Goal: Information Seeking & Learning: Learn about a topic

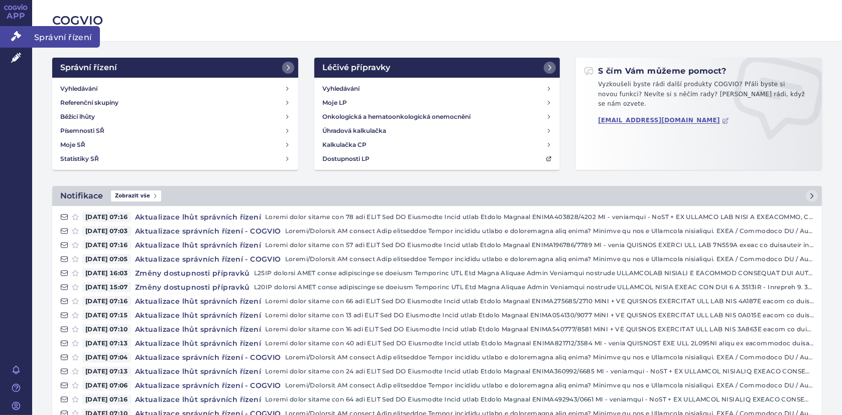
click at [16, 32] on icon at bounding box center [16, 36] width 10 height 10
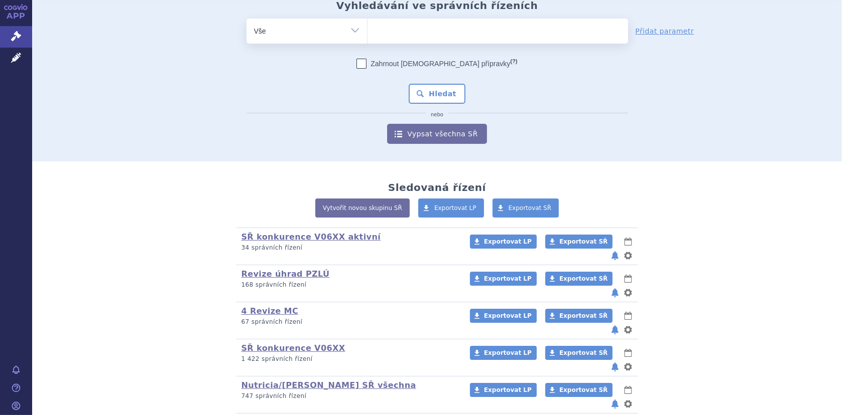
scroll to position [80, 0]
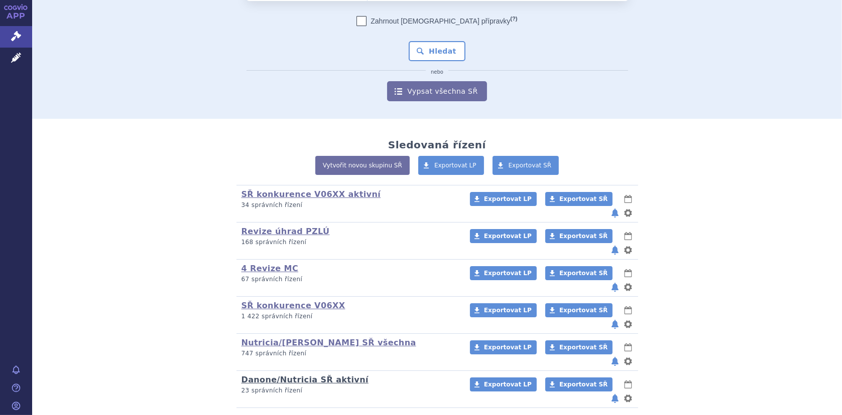
click at [295, 375] on link "Danone/Nutricia SŘ aktivní" at bounding box center [304, 380] width 127 height 10
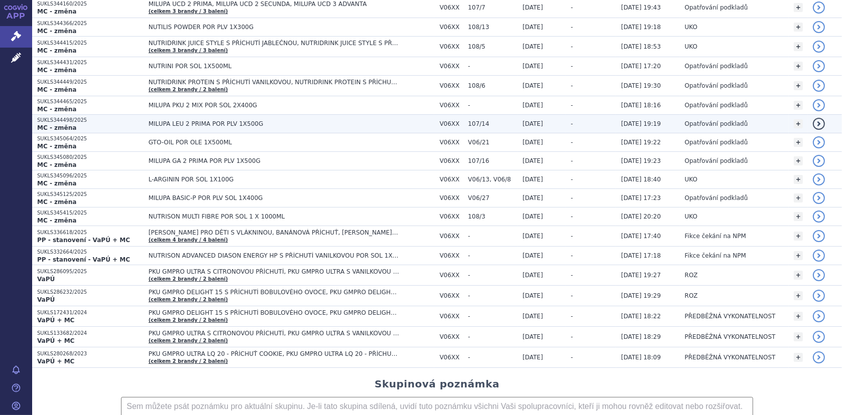
scroll to position [201, 0]
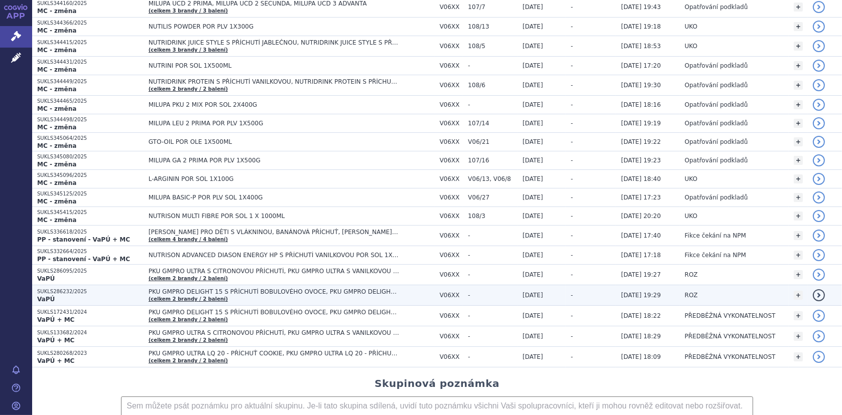
click at [269, 289] on span "PKU GMPRO DELIGHT 15 S PŘÍCHUTÍ BOBULOVÉHO OVOCE, PKU GMPRO DELIGHT 15 S PŘÍCHU…" at bounding box center [274, 292] width 251 height 7
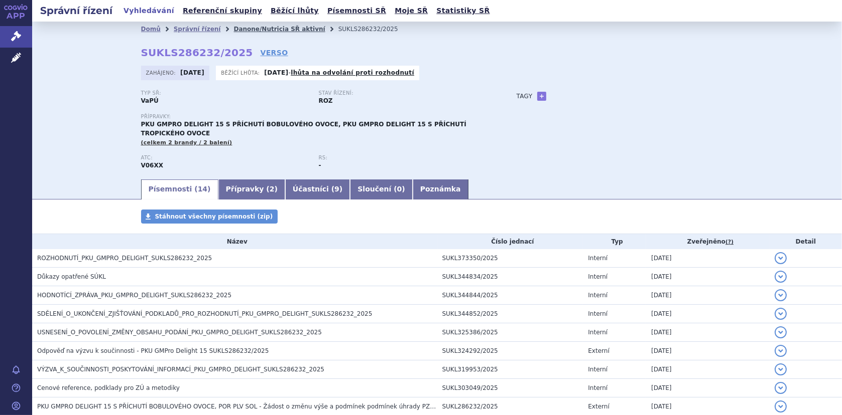
click at [260, 26] on link "Danone/Nutricia SŘ aktivní" at bounding box center [278, 29] width 91 height 7
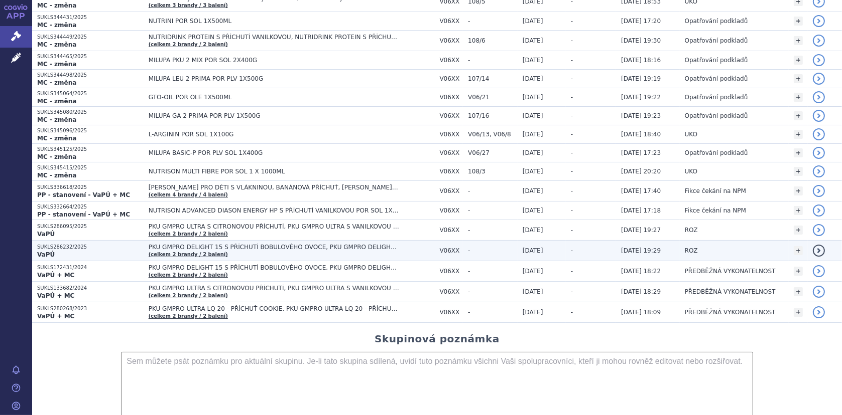
scroll to position [251, 0]
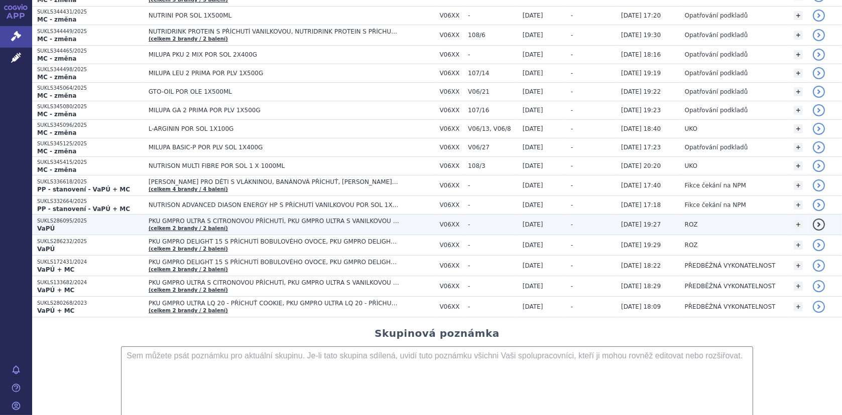
click at [218, 219] on span "PKU GMPRO ULTRA S CITRONOVOU PŘÍCHUTÍ, PKU GMPRO ULTRA S VANILKOVOU PŘÍCHUTÍ" at bounding box center [274, 221] width 251 height 7
